Goal: Task Accomplishment & Management: Manage account settings

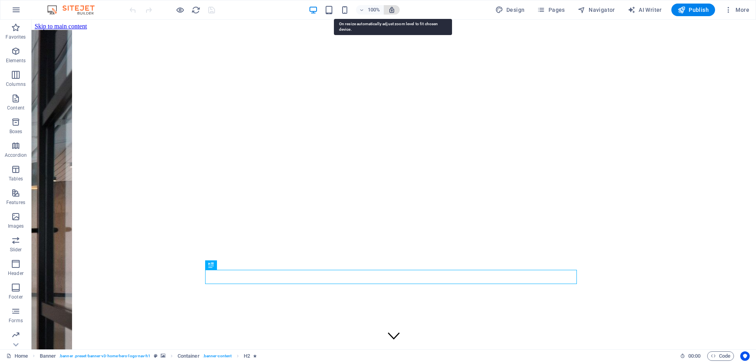
click at [391, 8] on icon "button" at bounding box center [391, 9] width 7 height 7
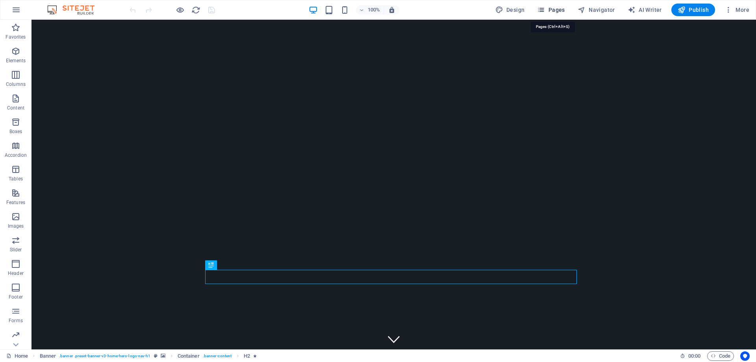
click at [548, 9] on span "Pages" at bounding box center [551, 10] width 28 height 8
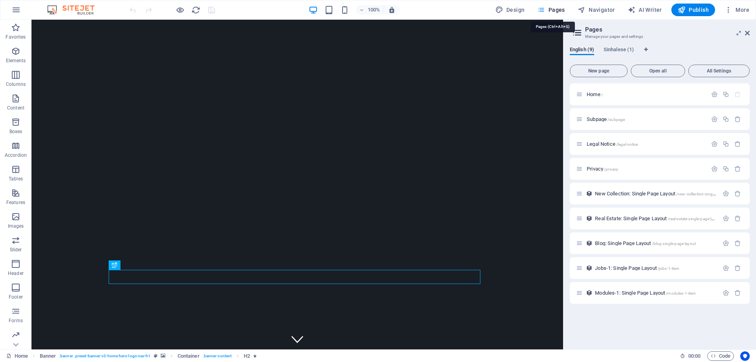
click at [548, 9] on span "Pages" at bounding box center [551, 10] width 28 height 8
click at [560, 13] on span "Pages" at bounding box center [551, 10] width 28 height 8
click at [748, 35] on icon at bounding box center [747, 33] width 5 height 6
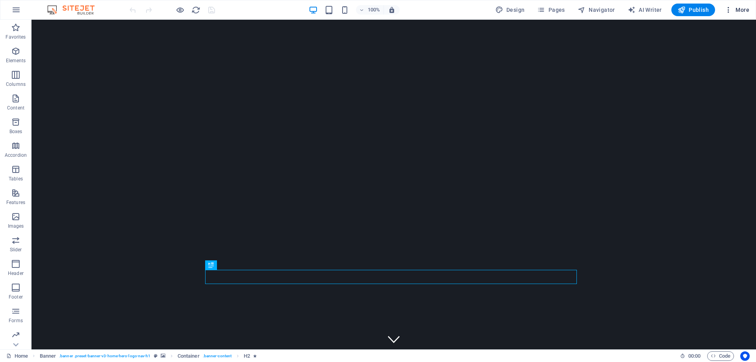
click at [739, 10] on span "More" at bounding box center [737, 10] width 25 height 8
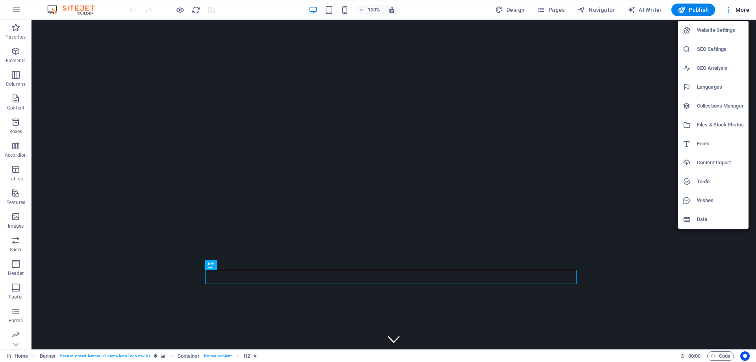
click at [710, 51] on h6 "SEO Settings" at bounding box center [720, 49] width 47 height 9
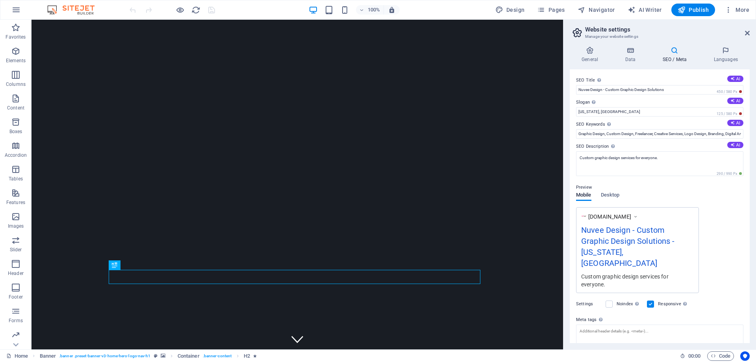
click at [744, 32] on h2 "Website settings" at bounding box center [667, 29] width 165 height 7
drag, startPoint x: 748, startPoint y: 34, endPoint x: 607, endPoint y: 14, distance: 142.8
click at [748, 34] on icon at bounding box center [747, 33] width 5 height 6
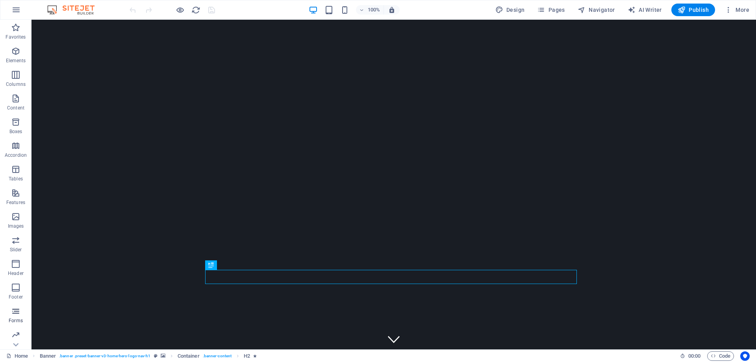
click at [16, 307] on icon "button" at bounding box center [15, 310] width 9 height 9
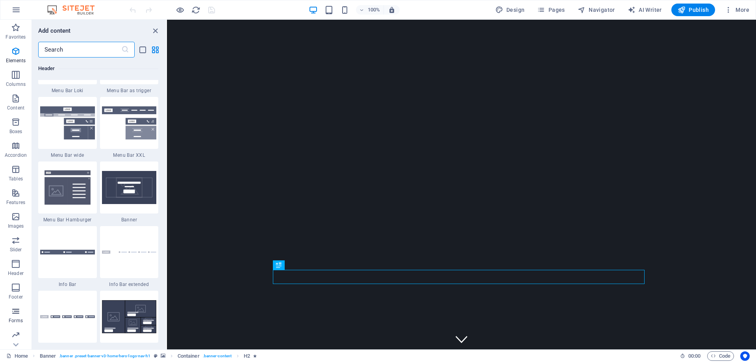
scroll to position [5751, 0]
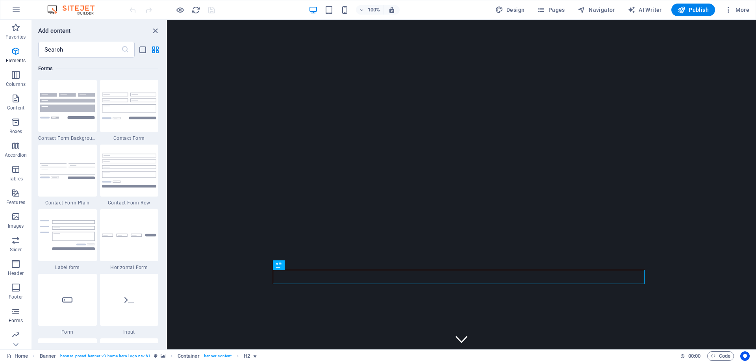
click at [16, 312] on icon "button" at bounding box center [15, 310] width 9 height 9
drag, startPoint x: 156, startPoint y: 29, endPoint x: 121, endPoint y: 9, distance: 40.9
click at [156, 29] on icon "close panel" at bounding box center [155, 30] width 9 height 9
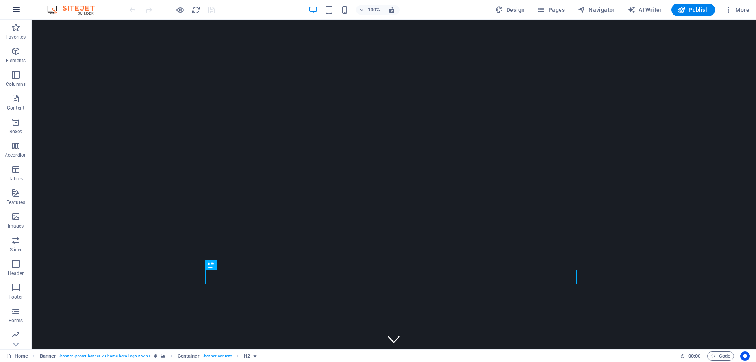
click at [19, 10] on icon "button" at bounding box center [15, 9] width 9 height 9
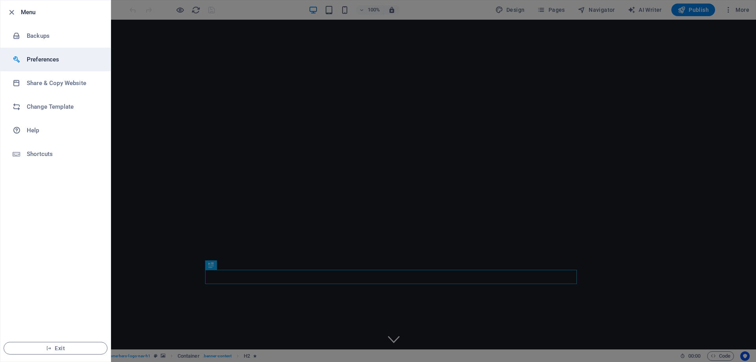
click at [55, 62] on h6 "Preferences" at bounding box center [63, 59] width 73 height 9
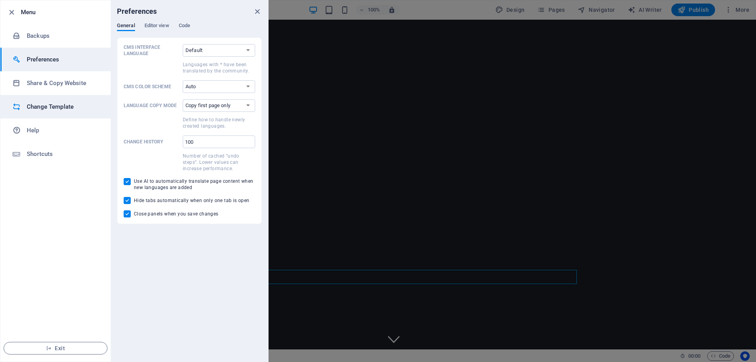
click at [74, 108] on h6 "Change Template" at bounding box center [63, 106] width 73 height 9
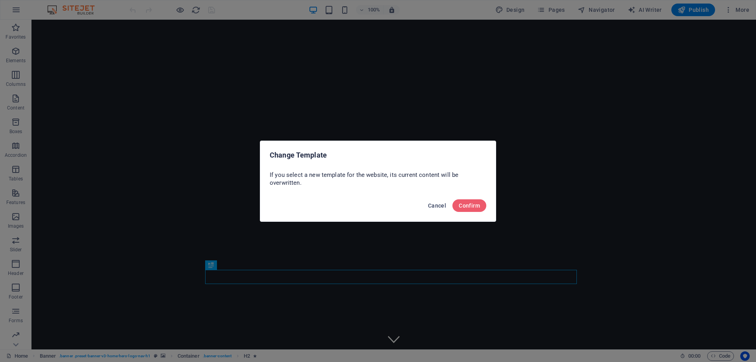
drag, startPoint x: 427, startPoint y: 205, endPoint x: 158, endPoint y: 86, distance: 294.5
click at [427, 205] on button "Cancel" at bounding box center [437, 205] width 24 height 13
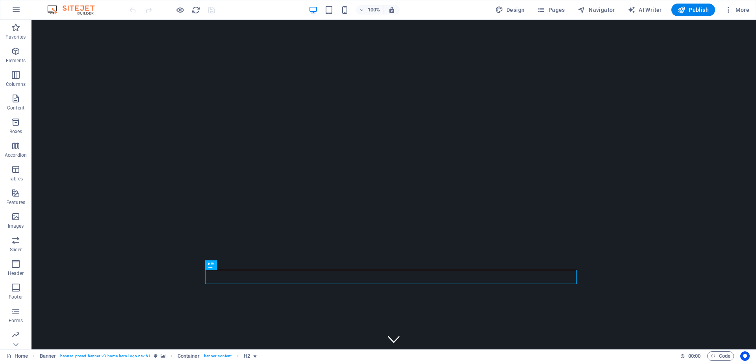
click at [15, 12] on icon "button" at bounding box center [15, 9] width 9 height 9
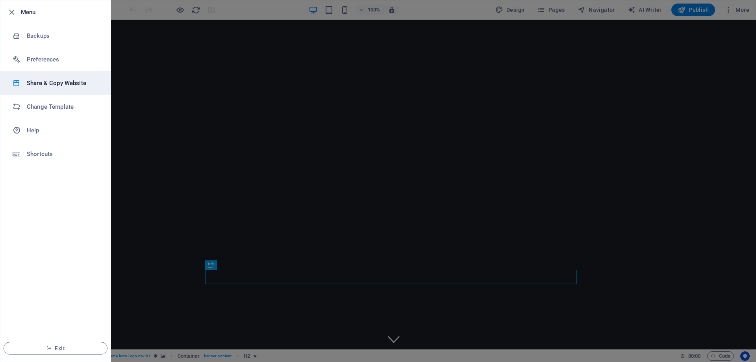
click at [61, 82] on h6 "Share & Copy Website" at bounding box center [63, 82] width 73 height 9
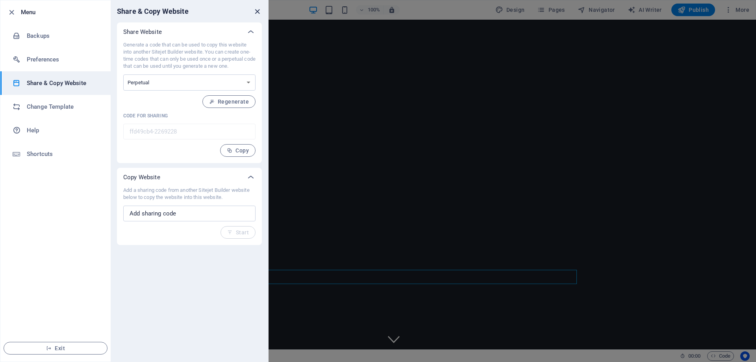
click at [256, 15] on icon "close" at bounding box center [257, 11] width 9 height 9
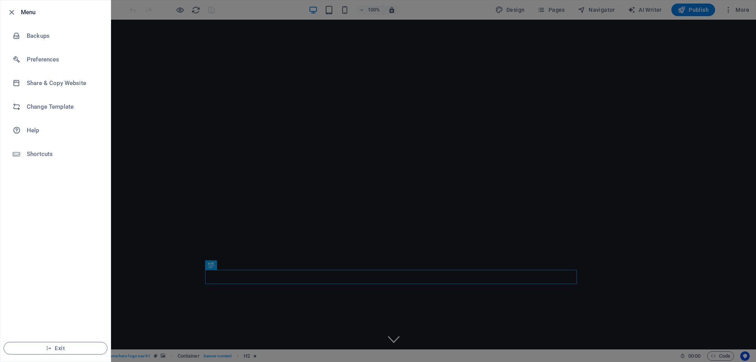
click at [324, 60] on div at bounding box center [378, 181] width 756 height 362
